Goal: Information Seeking & Learning: Learn about a topic

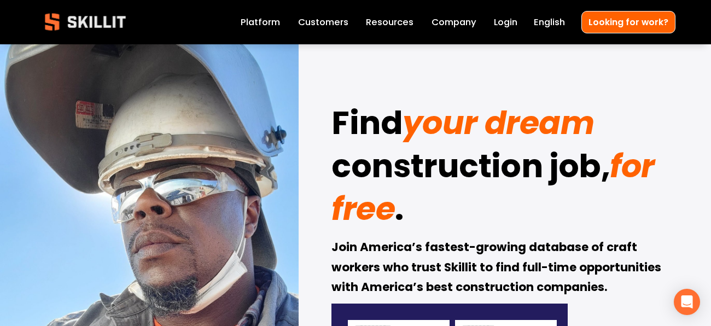
click at [324, 18] on link "Customers" at bounding box center [323, 21] width 50 height 15
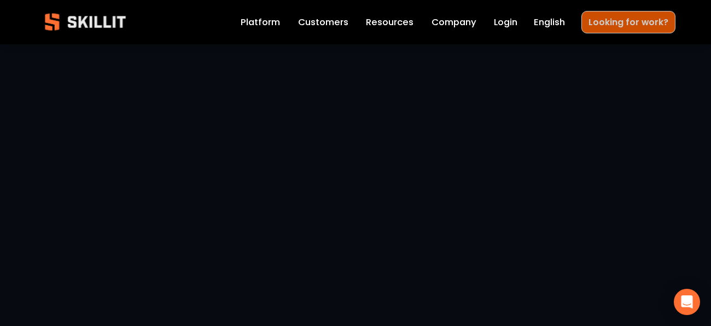
click at [640, 18] on link "Looking for work?" at bounding box center [628, 22] width 94 height 22
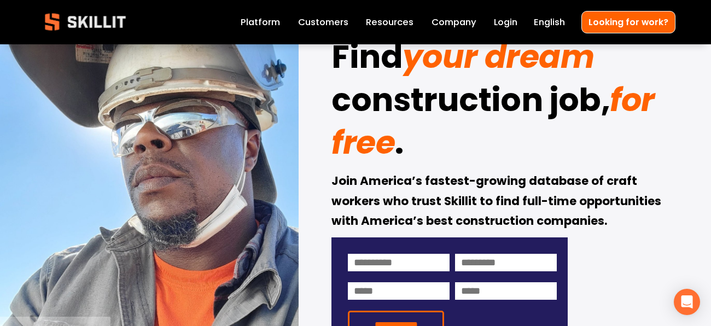
scroll to position [63, 0]
